Goal: Task Accomplishment & Management: Complete application form

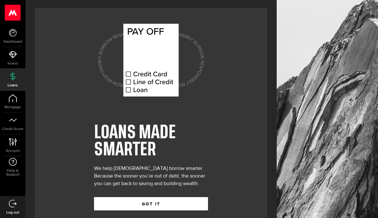
click at [184, 207] on button "GOT IT" at bounding box center [151, 203] width 114 height 13
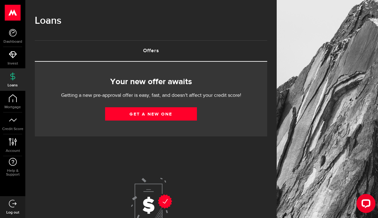
click at [187, 117] on link "Get a new one" at bounding box center [151, 113] width 92 height 13
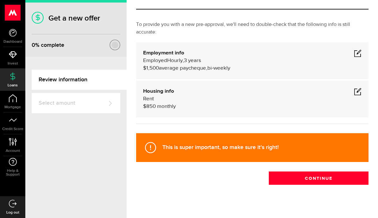
scroll to position [24, 0]
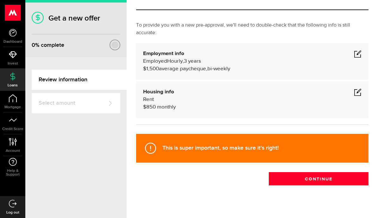
click at [329, 178] on button "Continue" at bounding box center [319, 178] width 100 height 13
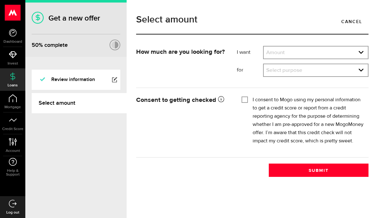
click at [321, 57] on select "Amount $500 $1000 $2000 $3000 $4000 $5000 $6000 $7000 $8000 $9000 $10000 $11000…" at bounding box center [316, 53] width 104 height 13
select select "5000"
click at [361, 72] on select "Select purpose Credit Card Refinancing/Pay Off Credit Cards Debt Consolidation …" at bounding box center [316, 70] width 104 height 13
select select "Other Purpose"
click at [245, 101] on input "I consent to Mogo using my personal information to get a credit score or report…" at bounding box center [244, 99] width 6 height 6
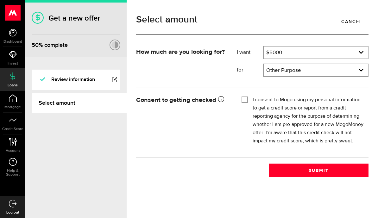
checkbox input "true"
click at [330, 177] on button "Submit" at bounding box center [319, 170] width 100 height 13
